Goal: Information Seeking & Learning: Learn about a topic

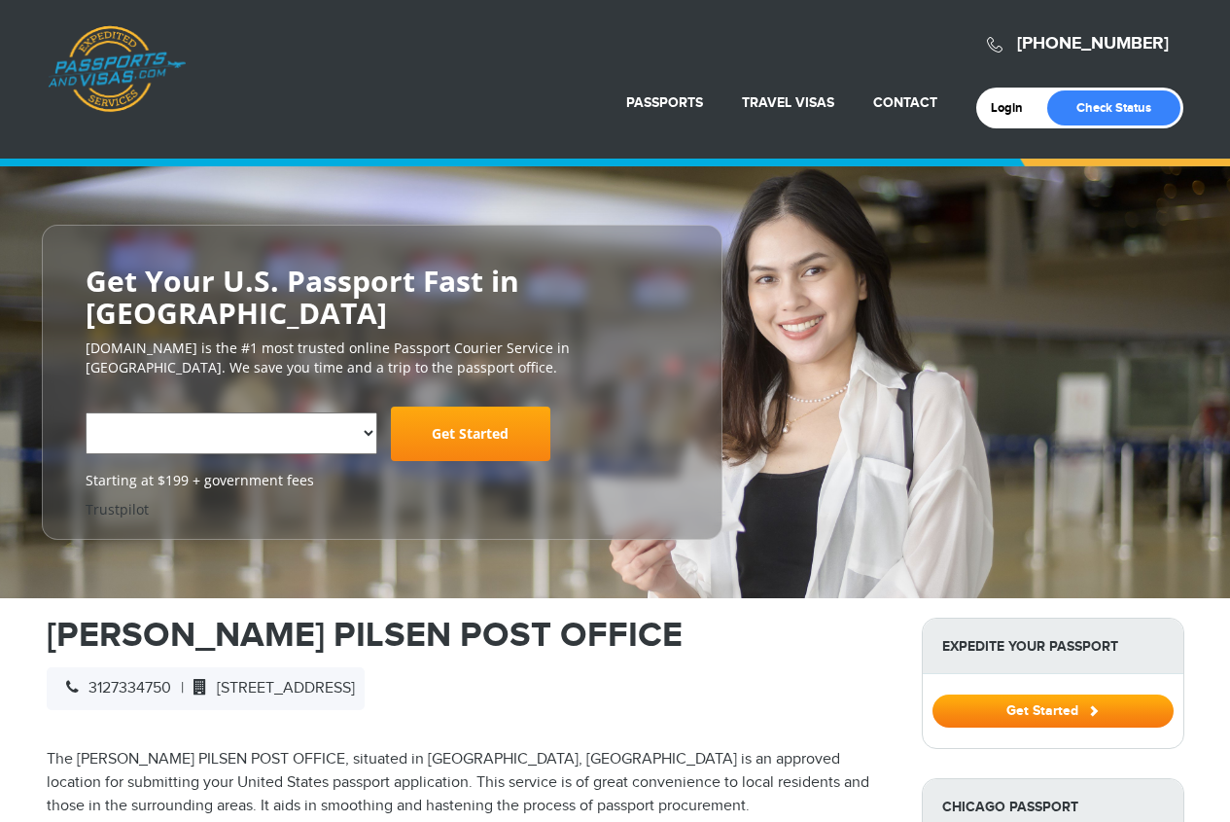
select select "**********"
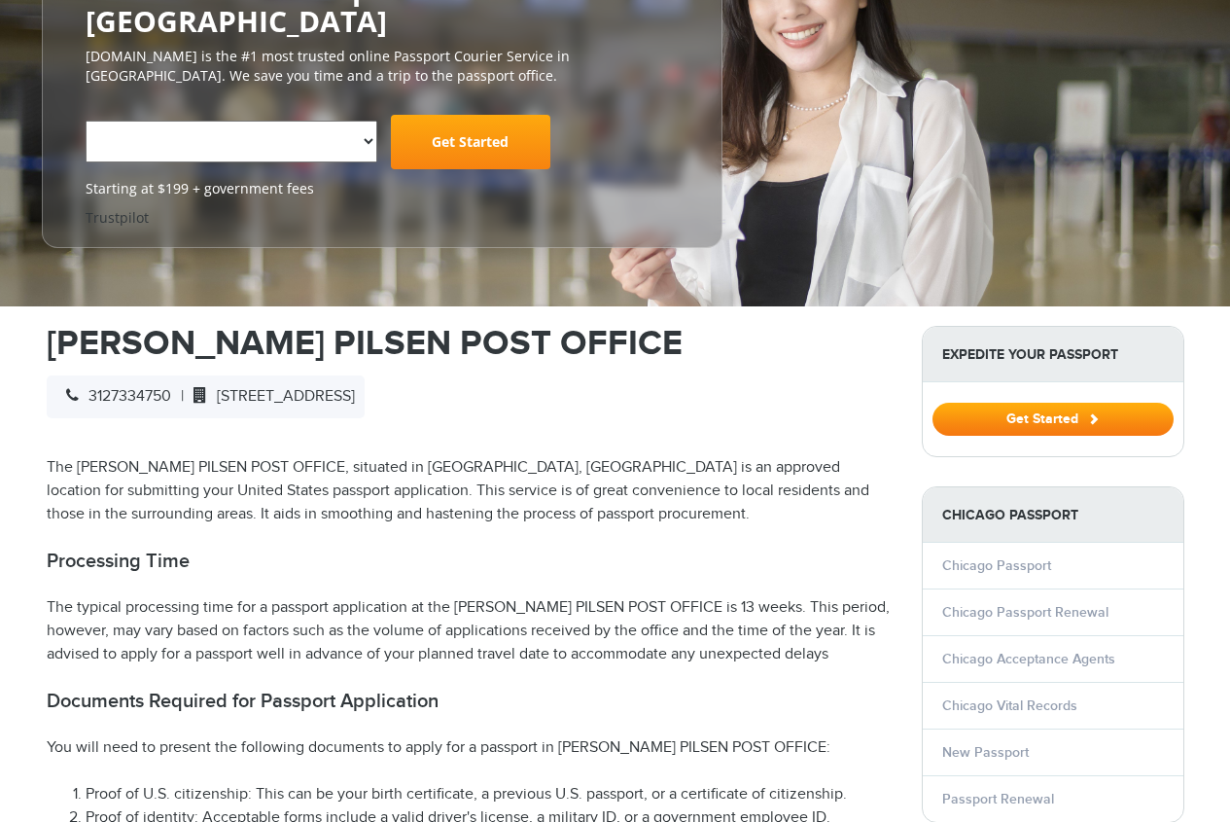
select select "**********"
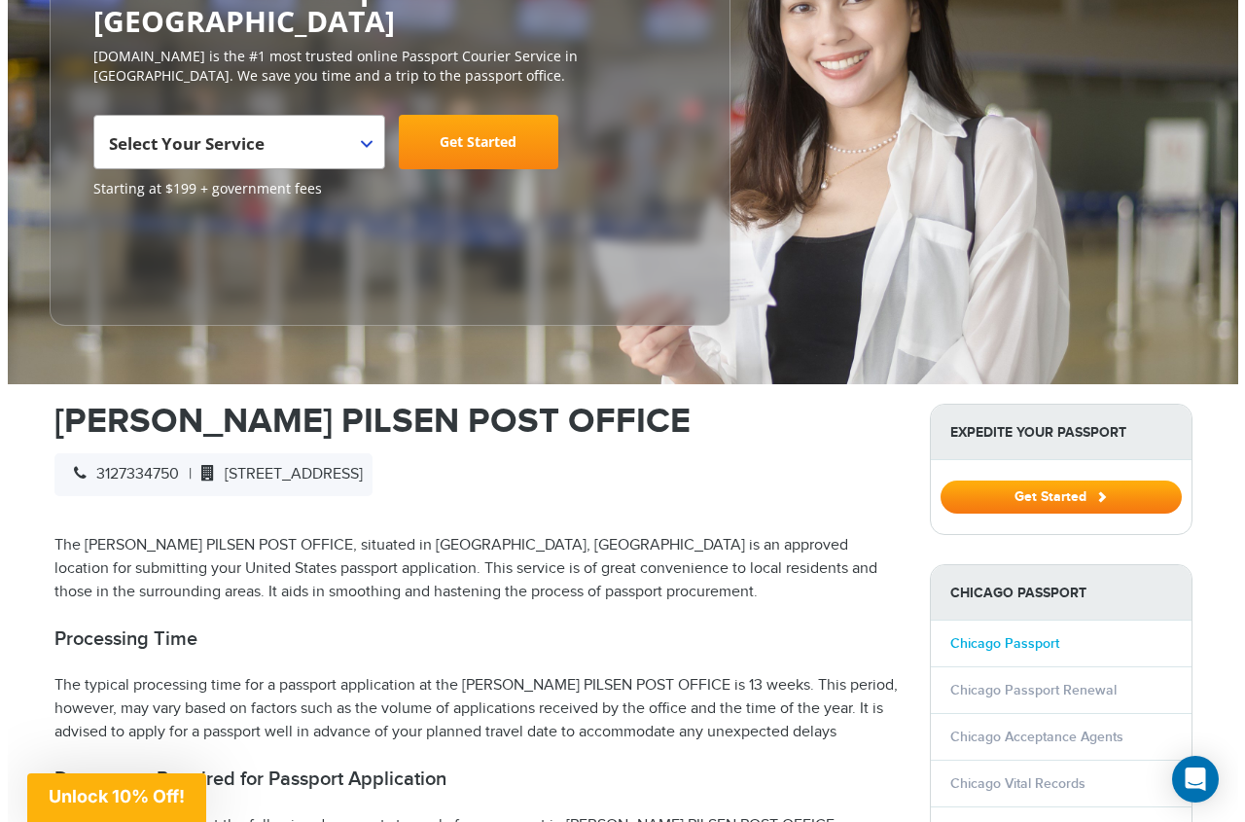
scroll to position [583, 0]
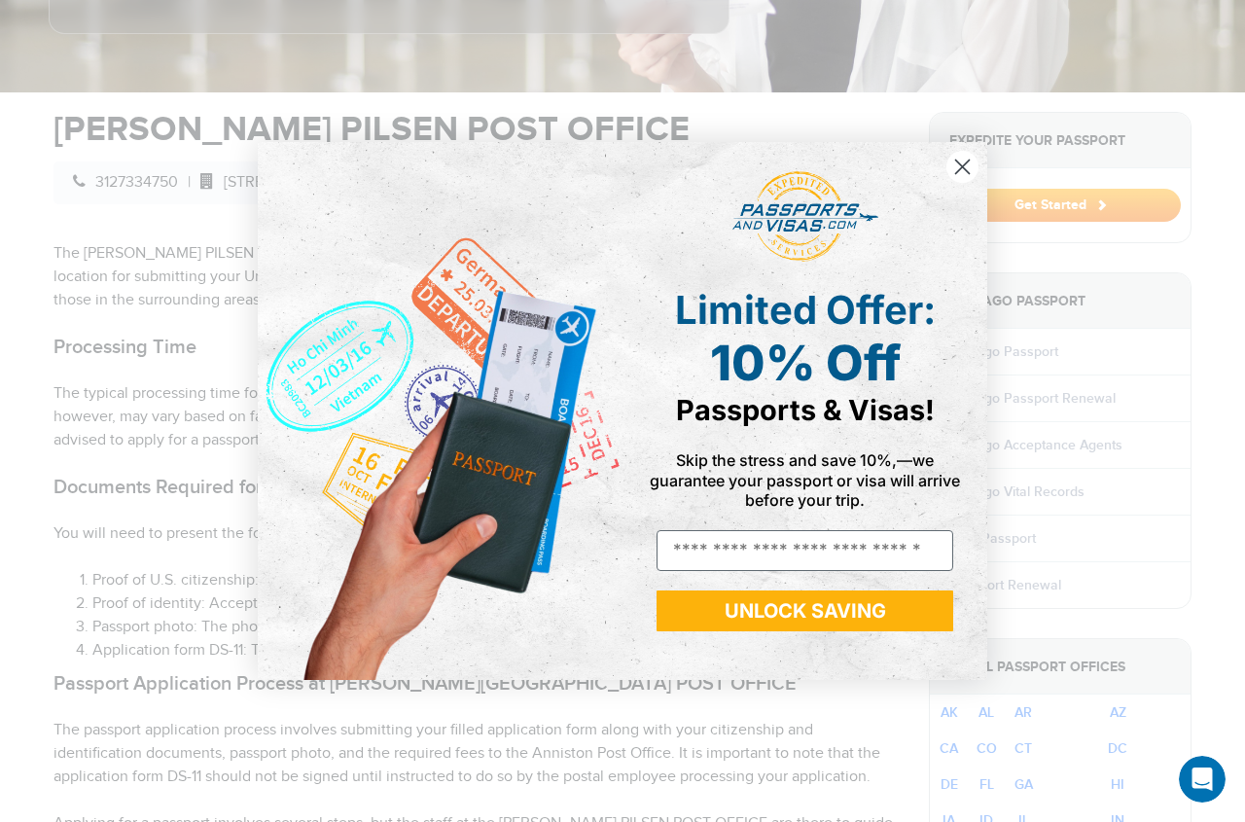
click at [958, 170] on icon "Close dialog" at bounding box center [963, 166] width 14 height 14
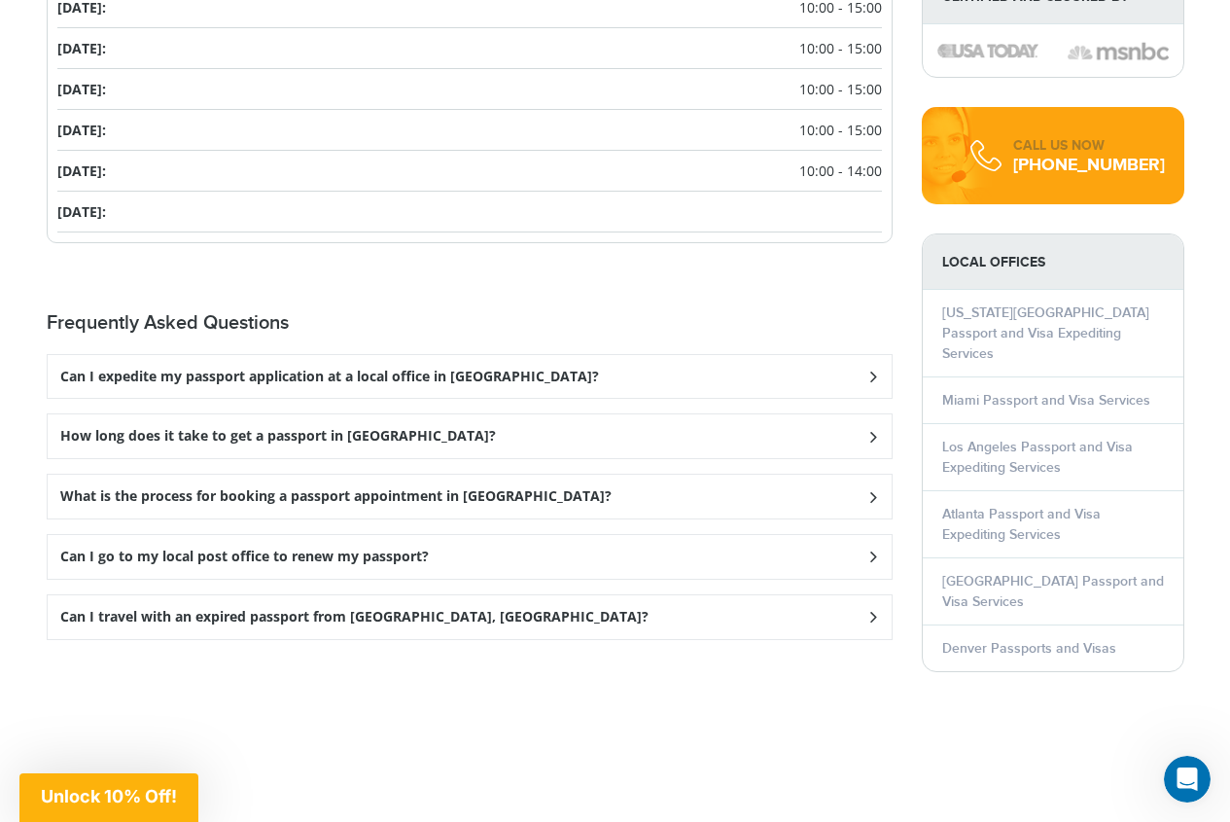
scroll to position [2431, 0]
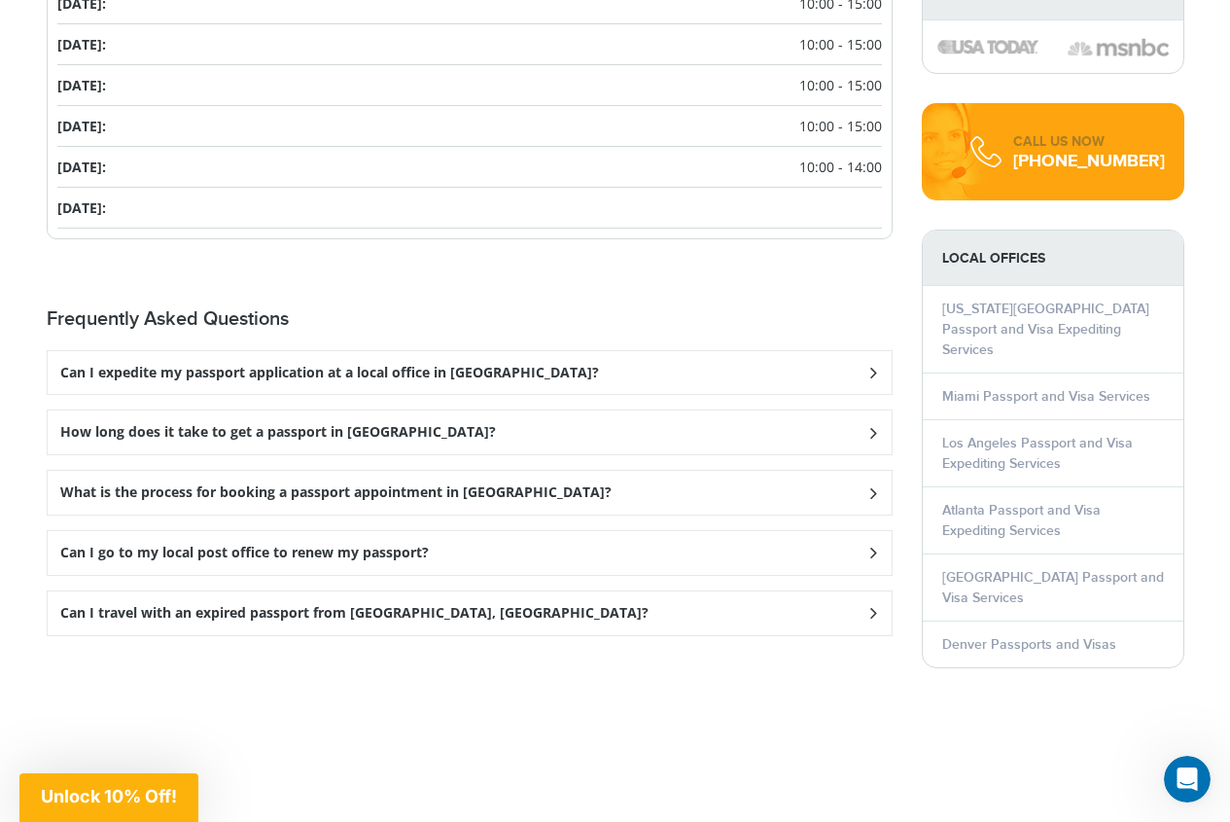
click at [360, 424] on h3 "How long does it take to get a passport in [GEOGRAPHIC_DATA]?" at bounding box center [278, 432] width 436 height 17
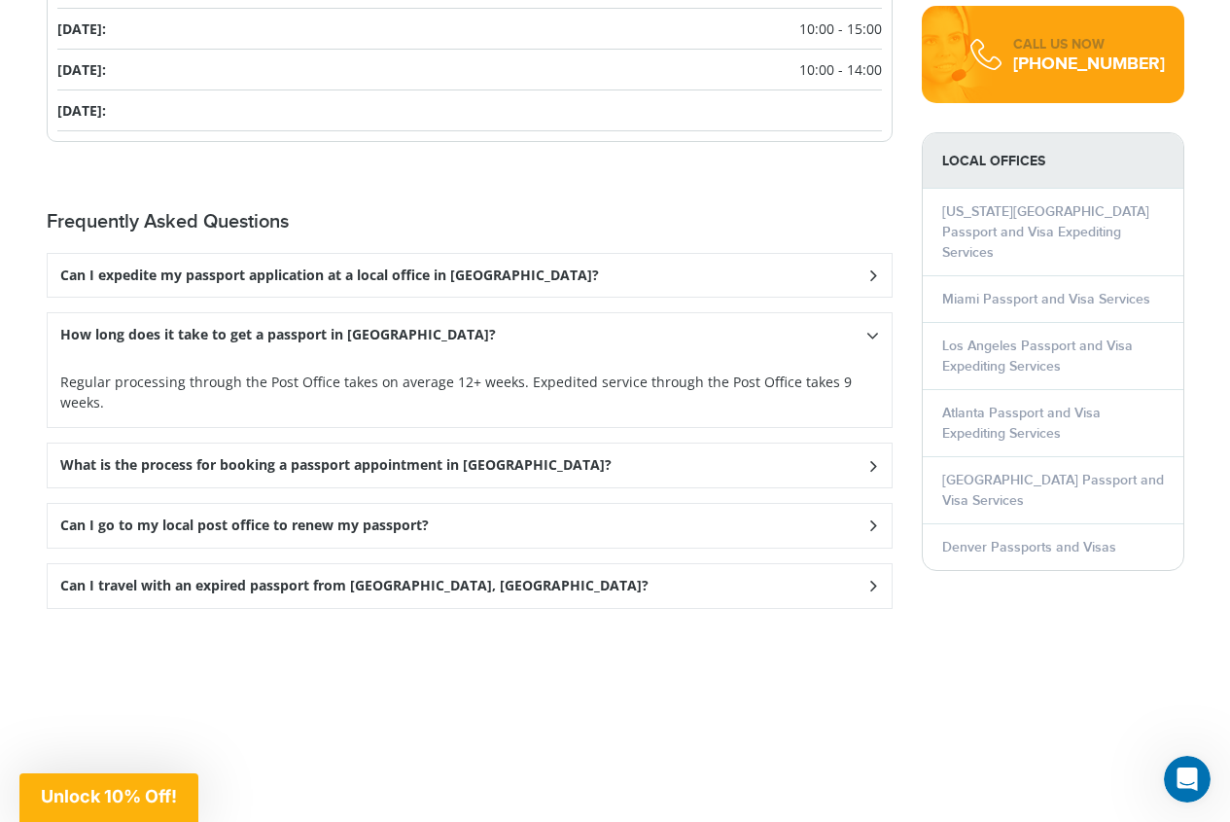
scroll to position [2625, 0]
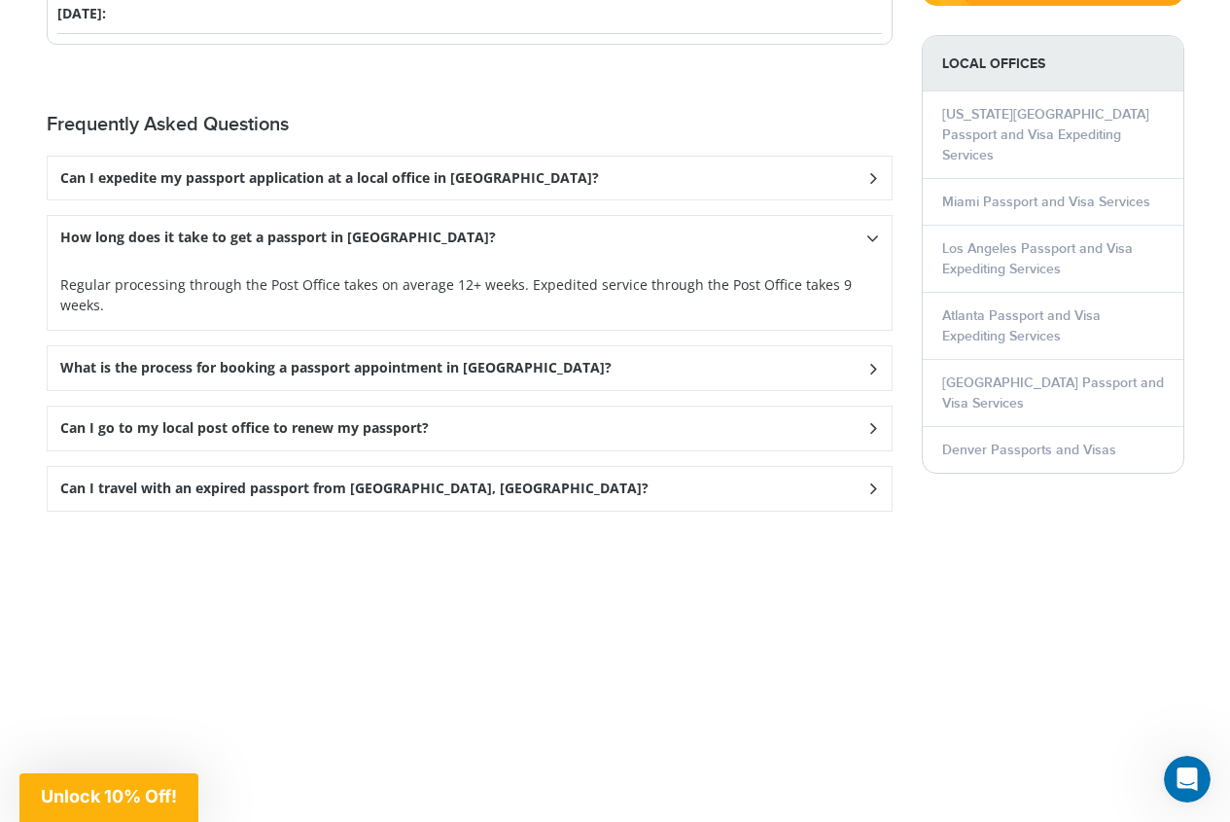
click at [368, 346] on div "What is the process for booking a passport appointment in [GEOGRAPHIC_DATA]?" at bounding box center [470, 368] width 844 height 44
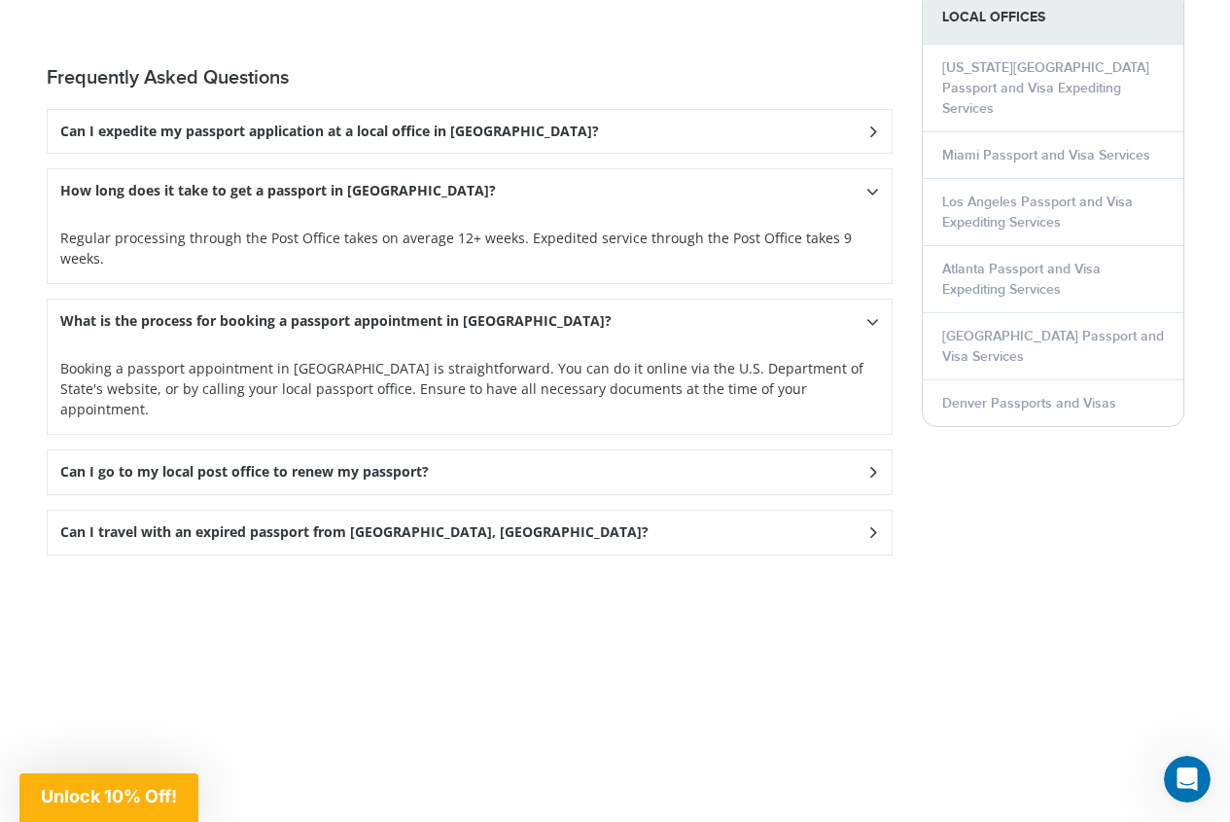
scroll to position [2723, 0]
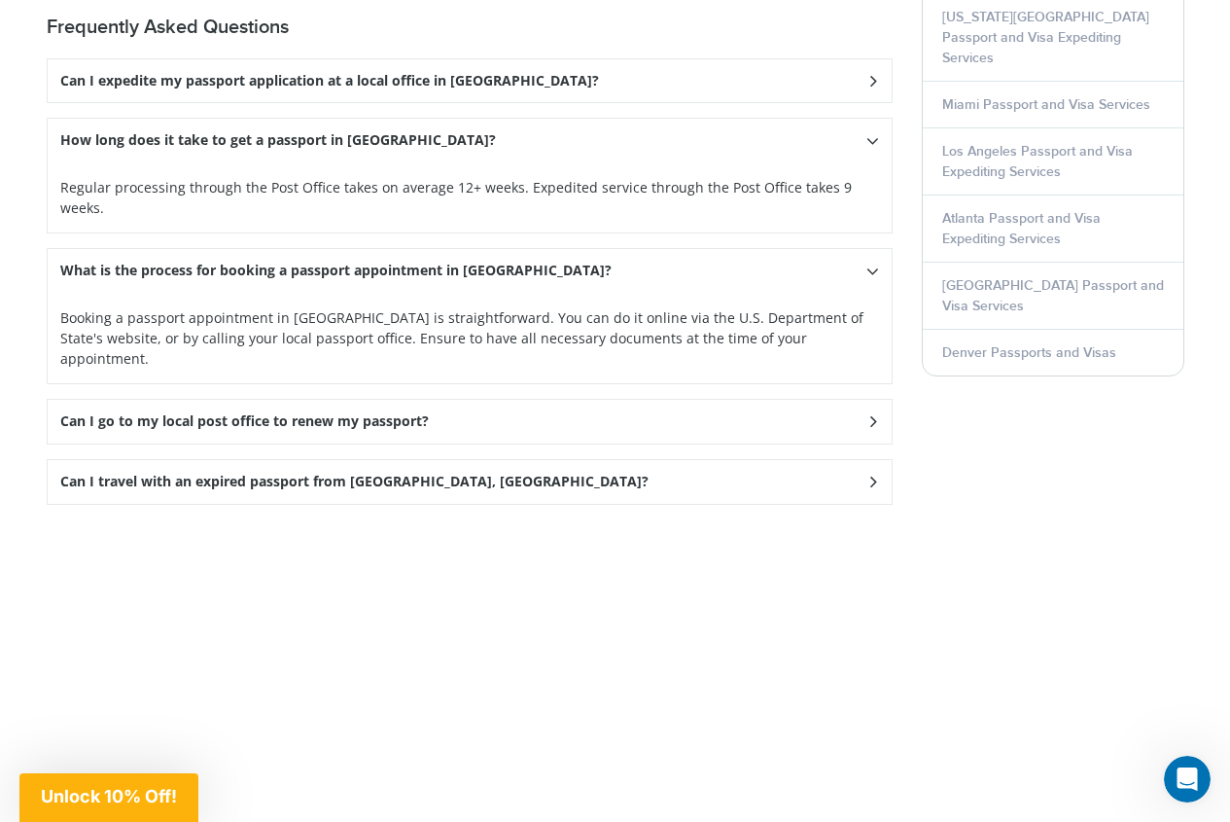
click at [386, 413] on h3 "Can I go to my local post office to renew my passport?" at bounding box center [244, 421] width 369 height 17
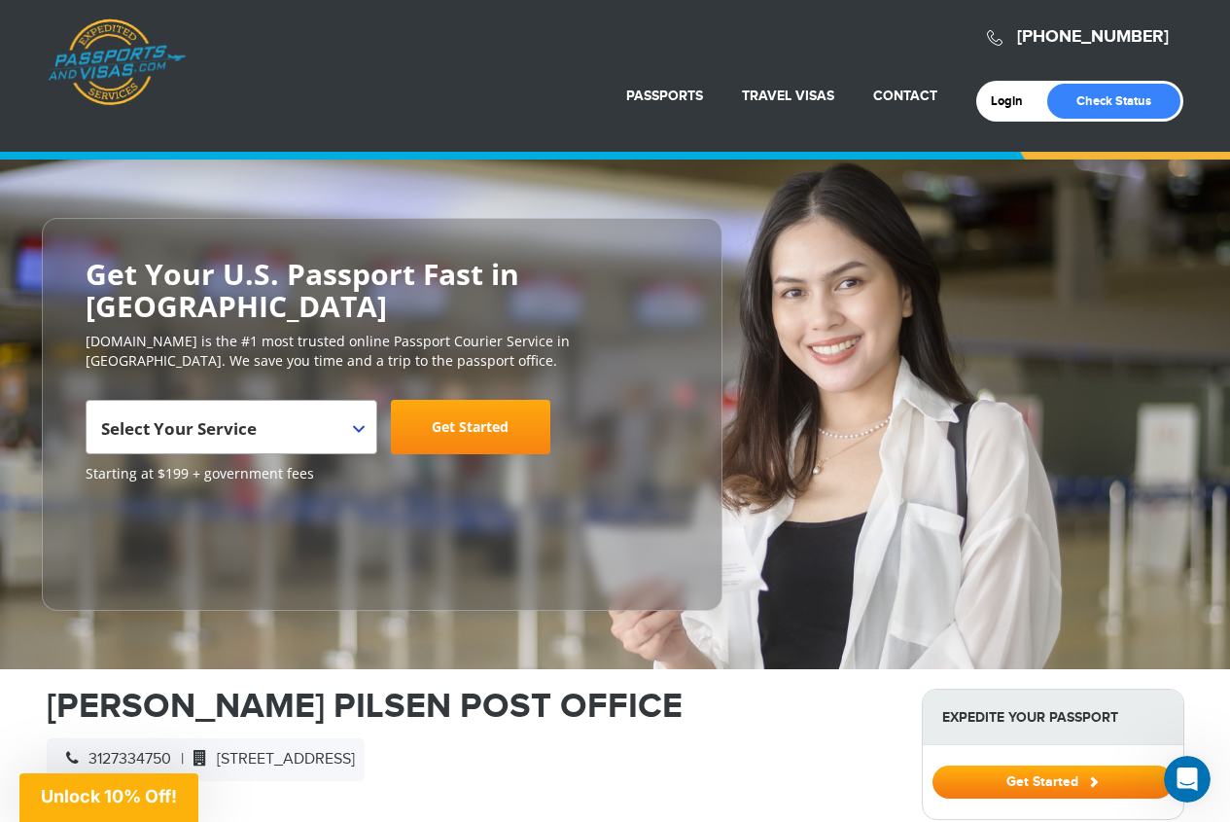
scroll to position [0, 0]
